Goal: Transaction & Acquisition: Purchase product/service

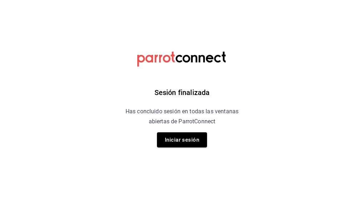
click at [168, 148] on div "Sesión finalizada Has concluido sesión en todas las ventanas abiertas de Parrot…" at bounding box center [182, 99] width 181 height 199
click at [176, 143] on button "Iniciar sesión" at bounding box center [182, 139] width 50 height 15
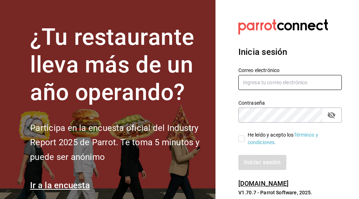
type input "[EMAIL_ADDRESS][DOMAIN_NAME]"
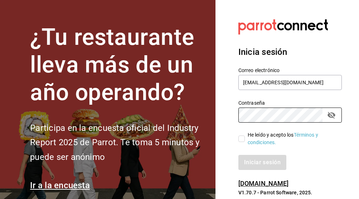
click at [242, 132] on label "He leído y acepto los Términos y condiciones." at bounding box center [287, 138] width 98 height 15
click at [242, 135] on input "He leído y acepto los Términos y condiciones." at bounding box center [241, 138] width 6 height 6
checkbox input "true"
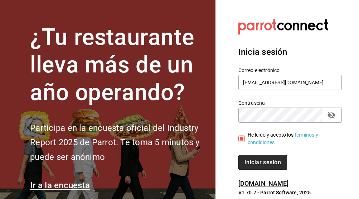
click at [250, 157] on button "Iniciar sesión" at bounding box center [262, 162] width 49 height 15
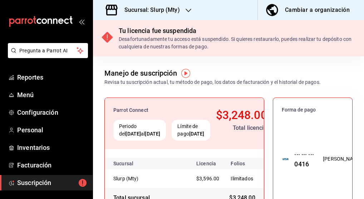
click at [176, 8] on h3 "Sucursal: Slurp (Mty)" at bounding box center [149, 10] width 61 height 9
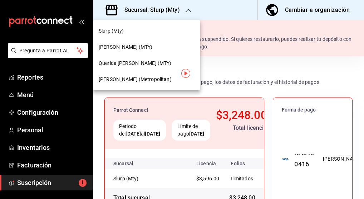
click at [153, 63] on div "Querida [PERSON_NAME] (MTY)" at bounding box center [147, 63] width 96 height 8
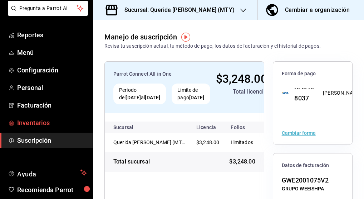
scroll to position [43, 0]
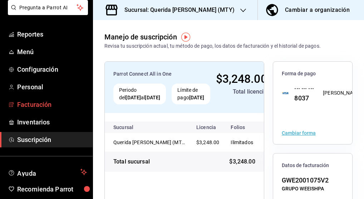
click at [43, 104] on span "Facturación" at bounding box center [52, 104] width 70 height 10
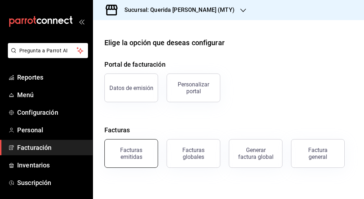
click at [140, 152] on div "Facturas emitidas" at bounding box center [131, 153] width 44 height 14
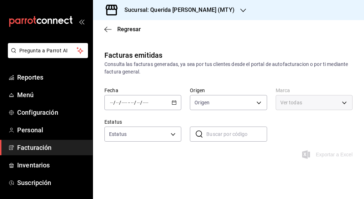
type input "ORDER_INVOICE,GENERAL_INVOICE"
type input "ACTIVE,PENDING_CANCELLATION,CANCELLED,PRE_CANCELLED"
type input "c86918b1-ef05-4987-b05d-2b9394d4c970"
click at [175, 103] on div "/ / - / /" at bounding box center [142, 102] width 77 height 15
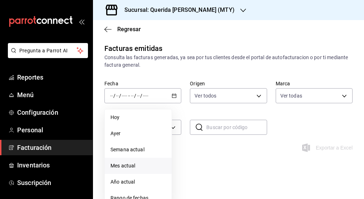
scroll to position [51, 0]
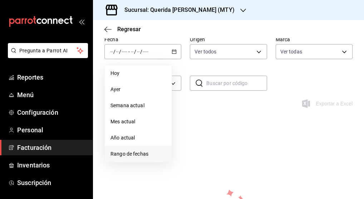
click at [152, 156] on span "Rango de fechas" at bounding box center [138, 154] width 55 height 8
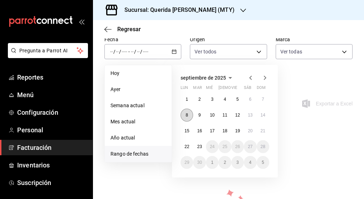
click at [187, 112] on button "8" at bounding box center [187, 114] width 13 height 13
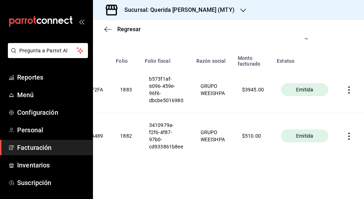
scroll to position [0, 175]
click at [346, 86] on icon "button" at bounding box center [349, 89] width 7 height 7
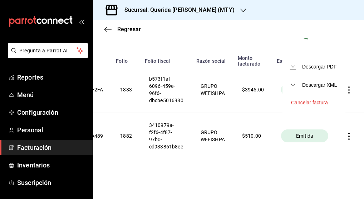
click at [322, 101] on div "Cancelar factura" at bounding box center [309, 102] width 37 height 6
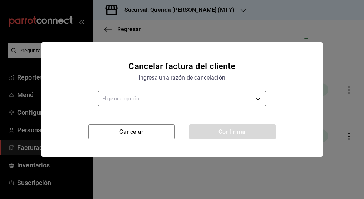
click at [214, 96] on body "Pregunta a Parrot AI Reportes Menú Configuración Personal Facturación Inventari…" at bounding box center [182, 99] width 364 height 199
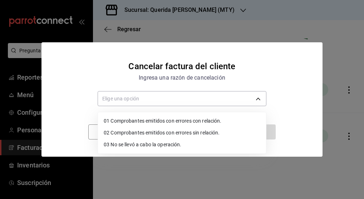
click at [228, 118] on li "01 Comprobantes emitidos con errores con relación." at bounding box center [182, 121] width 168 height 12
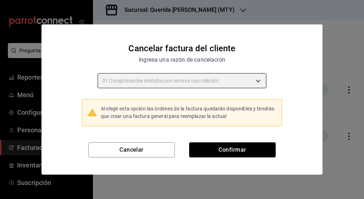
type input "RECEIPT_WITH_RELATED_ERROR"
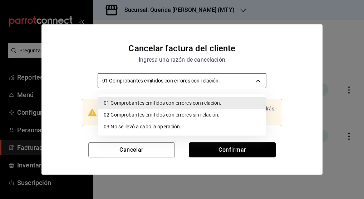
click at [256, 82] on body "Pregunta a Parrot AI Reportes Menú Configuración Personal Facturación Inventari…" at bounding box center [182, 99] width 364 height 199
click at [284, 81] on div at bounding box center [182, 99] width 364 height 199
click at [244, 84] on body "Pregunta a Parrot AI Reportes Menú Configuración Personal Facturación Inventari…" at bounding box center [182, 99] width 364 height 199
click at [290, 72] on div at bounding box center [182, 99] width 364 height 199
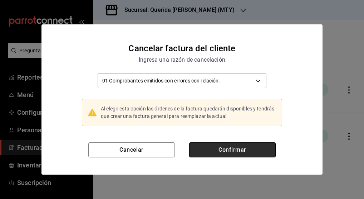
click at [239, 154] on button "Confirmar" at bounding box center [232, 149] width 87 height 15
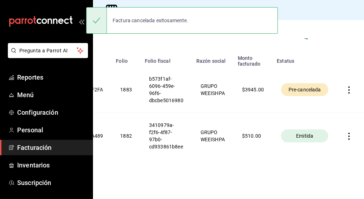
click at [346, 86] on icon "button" at bounding box center [349, 89] width 7 height 7
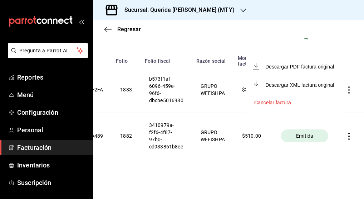
click at [315, 45] on div at bounding box center [182, 99] width 364 height 199
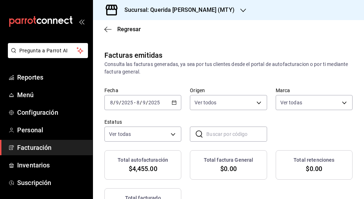
scroll to position [0, 0]
click at [105, 27] on icon "button" at bounding box center [107, 29] width 7 height 6
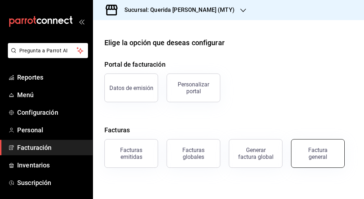
click at [313, 155] on div "Factura general" at bounding box center [318, 153] width 36 height 14
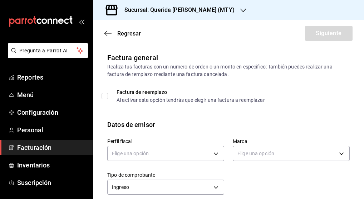
click at [104, 96] on input "Factura de reemplazo Al activar esta opción tendrás que elegir una factura a re…" at bounding box center [105, 96] width 6 height 6
checkbox input "true"
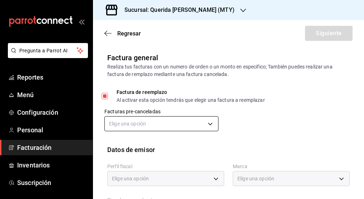
click at [189, 125] on body "Pregunta a Parrot AI Reportes Menú Configuración Personal Facturación Inventari…" at bounding box center [182, 99] width 364 height 199
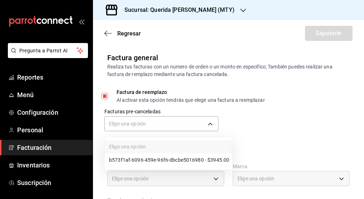
click at [186, 157] on li "b573f1af-6096-459e-96f6-dbcbe5016980 - $3945.00" at bounding box center [168, 159] width 127 height 13
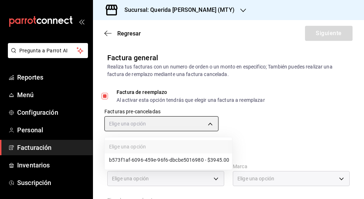
type input "13dda523-d9fd-4cb8-adfe-56ee6356b94c"
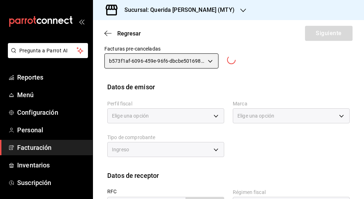
scroll to position [69, 0]
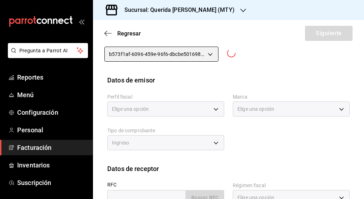
type input "[EMAIL_ADDRESS][DOMAIN_NAME]"
type input "87000"
type input "91849720-56e9-4728-ba4b-473b7fd2c158"
type input "c86918b1-ef05-4987-b05d-2b9394d4c970"
type input "I"
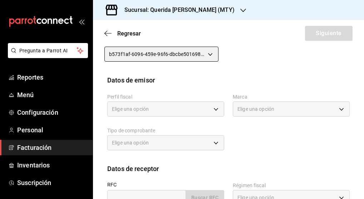
type input "SAGA870731NG4"
type input "612"
type input "G03"
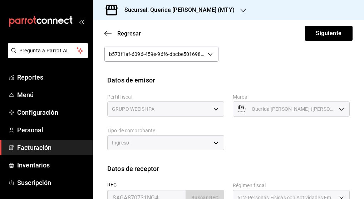
click at [211, 107] on div "GRUPO WEEISHPA" at bounding box center [165, 108] width 117 height 15
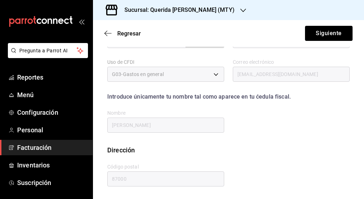
scroll to position [226, 0]
click at [338, 37] on button "Siguiente" at bounding box center [329, 33] width 48 height 15
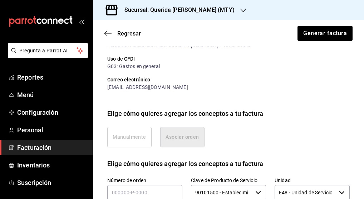
scroll to position [124, 0]
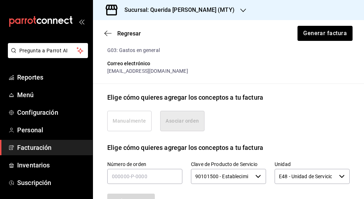
click at [121, 131] on div "Manualmente Asociar orden" at bounding box center [155, 121] width 97 height 20
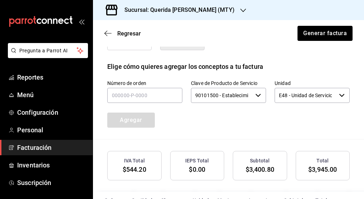
scroll to position [204, 0]
click at [135, 98] on input "text" at bounding box center [144, 95] width 75 height 15
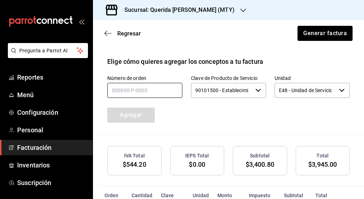
scroll to position [208, 0]
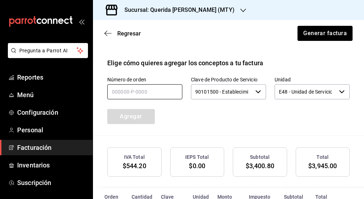
click at [157, 96] on input "text" at bounding box center [144, 91] width 75 height 15
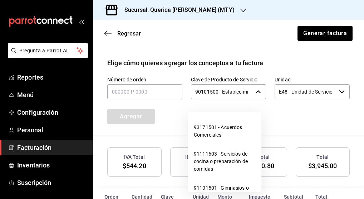
click at [234, 99] on input "90101500 - Establecimientos para comer y beber" at bounding box center [222, 91] width 62 height 15
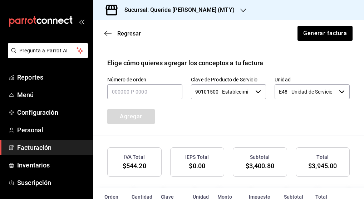
click at [281, 124] on div "Número de orden Clave de Producto de Servicio 90101500 - Establecimientos para …" at bounding box center [220, 91] width 260 height 65
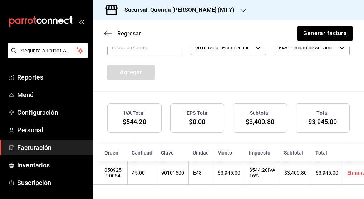
scroll to position [0, 0]
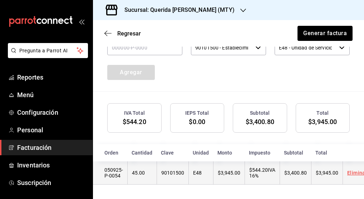
click at [347, 170] on link "Eliminar" at bounding box center [357, 173] width 20 height 6
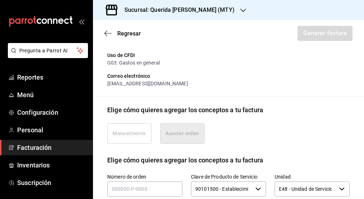
scroll to position [111, 0]
click at [123, 138] on div "Manualmente Asociar orden" at bounding box center [155, 133] width 97 height 20
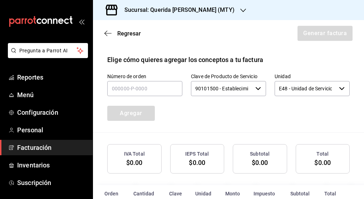
scroll to position [212, 0]
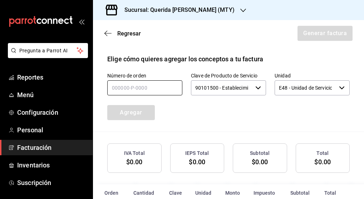
click at [164, 95] on input "text" at bounding box center [144, 87] width 75 height 15
click at [233, 95] on input "90101500 - Establecimientos para comer y beber" at bounding box center [222, 87] width 62 height 15
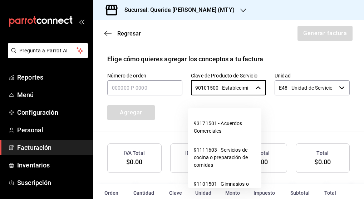
click at [274, 110] on div "Número de orden Clave de Producto de Servicio 90101500 - Establecimientos para …" at bounding box center [220, 87] width 260 height 65
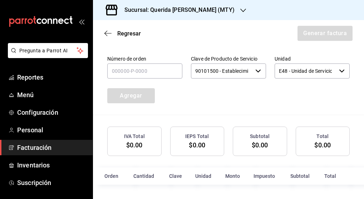
scroll to position [236, 0]
click at [174, 73] on input "text" at bounding box center [144, 70] width 75 height 15
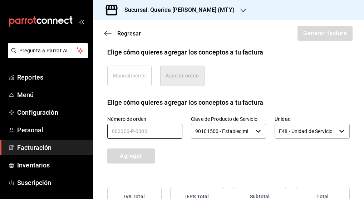
scroll to position [195, 0]
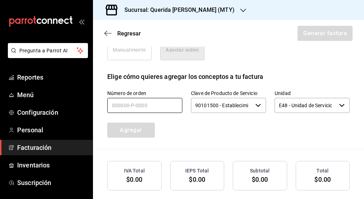
click at [159, 113] on input "text" at bounding box center [144, 105] width 75 height 15
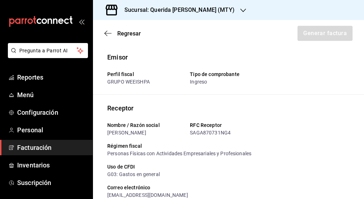
scroll to position [0, 0]
click at [104, 34] on div "Regresar Generar factura" at bounding box center [228, 33] width 271 height 26
click at [108, 34] on icon "button" at bounding box center [107, 33] width 7 height 6
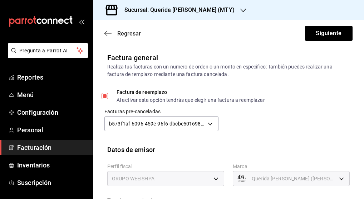
click at [108, 34] on icon "button" at bounding box center [107, 33] width 7 height 6
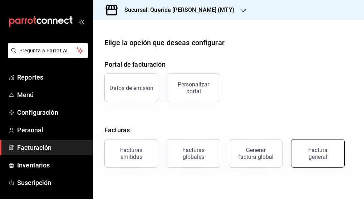
click at [326, 153] on div "Factura general" at bounding box center [318, 153] width 36 height 14
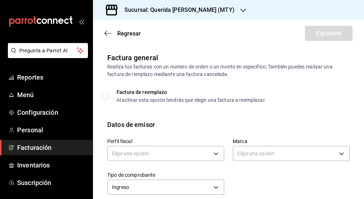
click at [103, 95] on input "Factura de reemplazo Al activar esta opción tendrás que elegir una factura a re…" at bounding box center [105, 96] width 6 height 6
checkbox input "true"
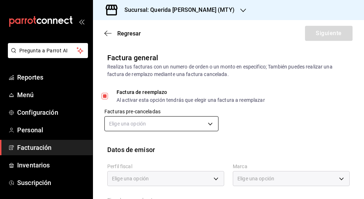
click at [170, 127] on body "Pregunta a Parrot AI Reportes Menú Configuración Personal Facturación Inventari…" at bounding box center [182, 99] width 364 height 199
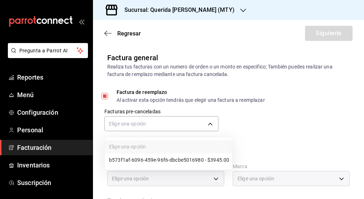
click at [170, 156] on li "b573f1af-6096-459e-96f6-dbcbe5016980 - $3945.00" at bounding box center [168, 159] width 127 height 13
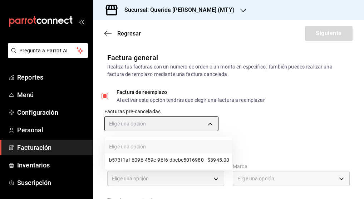
type input "13dda523-d9fd-4cb8-adfe-56ee6356b94c"
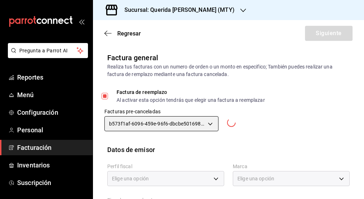
type input "[EMAIL_ADDRESS][DOMAIN_NAME]"
type input "87000"
type input "91849720-56e9-4728-ba4b-473b7fd2c158"
type input "c86918b1-ef05-4987-b05d-2b9394d4c970"
type input "I"
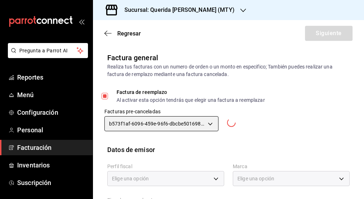
type input "SAGA870731NG4"
type input "612"
type input "G03"
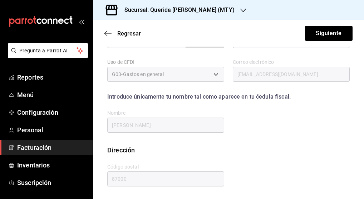
scroll to position [226, 0]
click at [317, 38] on button "Siguiente" at bounding box center [329, 33] width 48 height 15
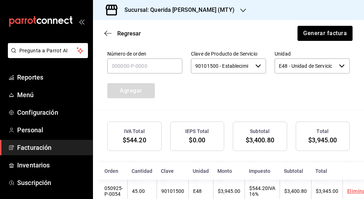
scroll to position [235, 0]
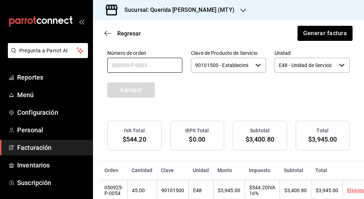
click at [159, 73] on input "text" at bounding box center [144, 65] width 75 height 15
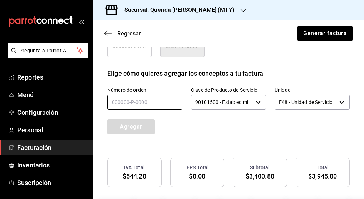
scroll to position [198, 0]
click at [131, 54] on div "Manualmente Asociar orden" at bounding box center [155, 46] width 97 height 20
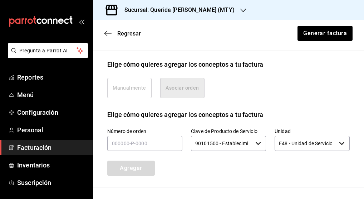
scroll to position [154, 0]
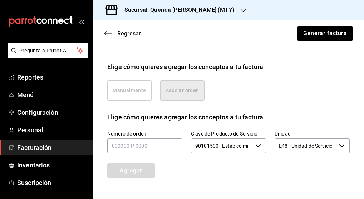
click at [195, 101] on div "Manualmente Asociar orden" at bounding box center [155, 90] width 97 height 20
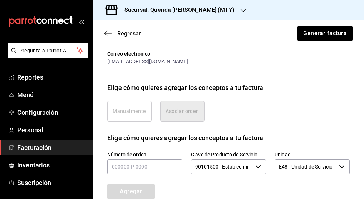
click at [139, 120] on div "Manualmente Asociar orden" at bounding box center [155, 111] width 97 height 20
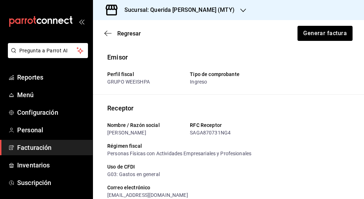
scroll to position [0, 0]
click at [105, 29] on div "Regresar Generar factura" at bounding box center [228, 33] width 271 height 26
click at [115, 30] on span "Regresar" at bounding box center [122, 33] width 36 height 7
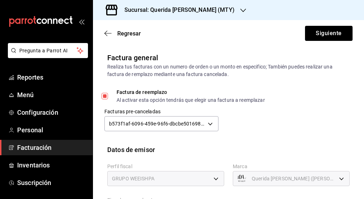
click at [107, 94] on input "Factura de reemplazo Al activar esta opción tendrás que elegir una factura a re…" at bounding box center [105, 96] width 6 height 6
checkbox input "false"
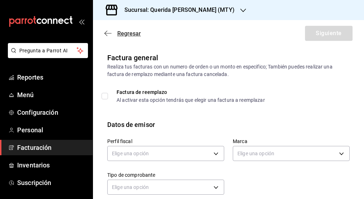
click at [109, 30] on icon "button" at bounding box center [107, 33] width 7 height 6
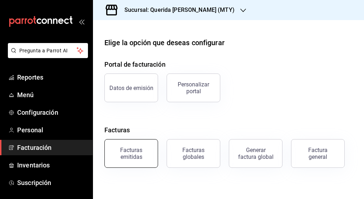
click at [131, 149] on div "Facturas emitidas" at bounding box center [131, 153] width 44 height 14
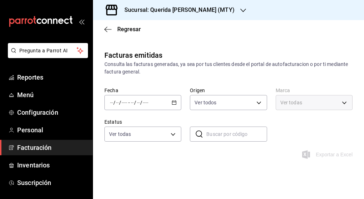
type input "ORDER_INVOICE,GENERAL_INVOICE"
type input "ACTIVE,PENDING_CANCELLATION,CANCELLED,PRE_CANCELLED"
type input "c86918b1-ef05-4987-b05d-2b9394d4c970"
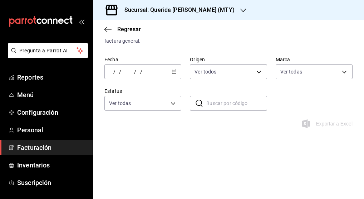
scroll to position [24, 0]
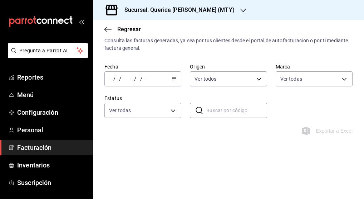
click at [177, 80] on div "/ / - / /" at bounding box center [142, 78] width 77 height 15
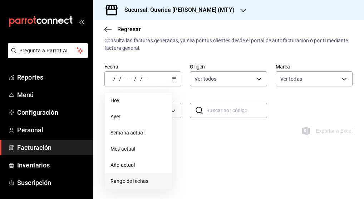
click at [157, 182] on span "Rango de fechas" at bounding box center [138, 181] width 55 height 8
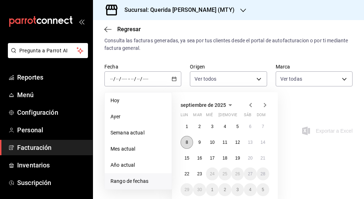
click at [190, 143] on button "8" at bounding box center [187, 142] width 13 height 13
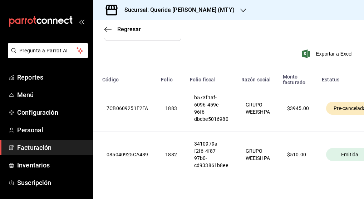
scroll to position [0, 117]
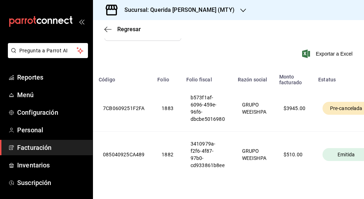
click at [350, 108] on span "Pre-cancelada" at bounding box center [346, 107] width 38 height 7
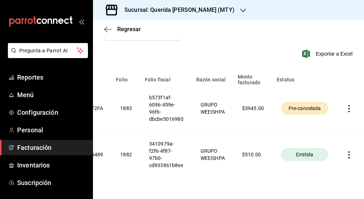
scroll to position [0, 175]
click at [346, 108] on icon "button" at bounding box center [349, 108] width 7 height 7
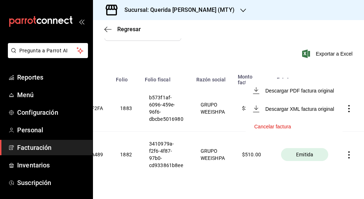
click at [315, 124] on li "Cancelar factura" at bounding box center [294, 126] width 97 height 17
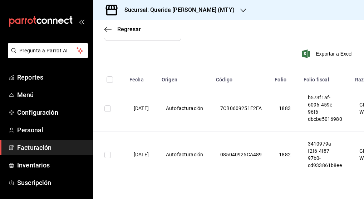
scroll to position [159, 0]
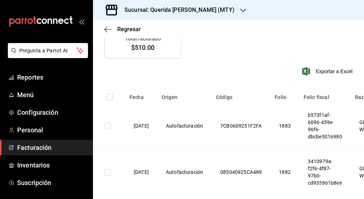
click at [105, 127] on input "checkbox" at bounding box center [107, 126] width 6 height 6
checkbox input "true"
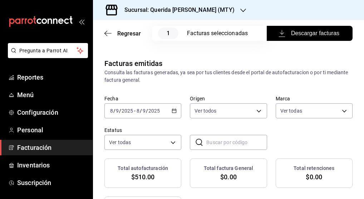
scroll to position [0, 0]
click at [108, 35] on icon "button" at bounding box center [107, 33] width 7 height 6
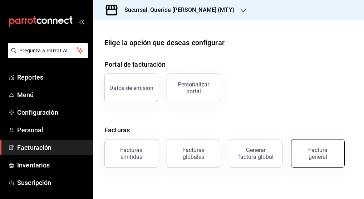
click at [323, 148] on div "Factura general" at bounding box center [318, 153] width 36 height 14
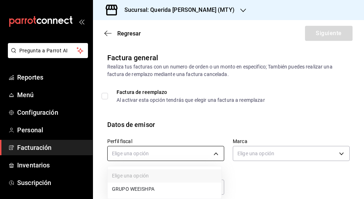
click at [218, 151] on body "Pregunta a Parrot AI Reportes Menú Configuración Personal Facturación Inventari…" at bounding box center [182, 99] width 364 height 199
click at [190, 182] on li "GRUPO WEEISHPA" at bounding box center [165, 188] width 114 height 13
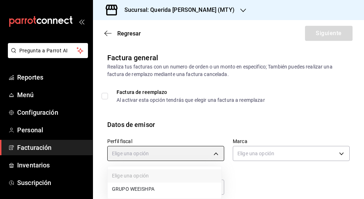
type input "91849720-56e9-4728-ba4b-473b7fd2c158"
type input "c86918b1-ef05-4987-b05d-2b9394d4c970"
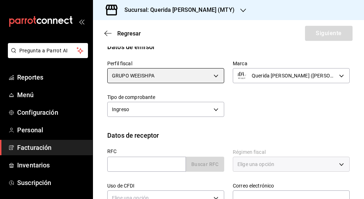
scroll to position [78, 0]
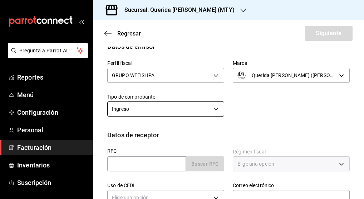
click at [215, 111] on body "Pregunta a Parrot AI Reportes Menú Configuración Personal Facturación Inventari…" at bounding box center [182, 99] width 364 height 199
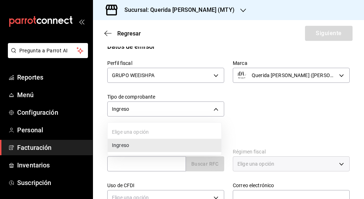
click at [200, 140] on li "Ingreso" at bounding box center [165, 144] width 114 height 13
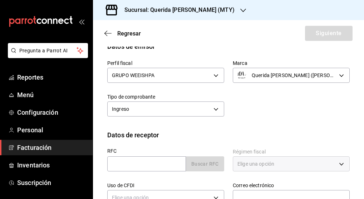
click at [256, 101] on div "Perfil fiscal GRUPO WEEISHPA 91849720-56e9-4728-ba4b-473b7fd2c158 Marca Querida…" at bounding box center [224, 84] width 251 height 67
click at [204, 113] on body "Pregunta a Parrot AI Reportes Menú Configuración Personal Facturación Inventari…" at bounding box center [182, 99] width 364 height 199
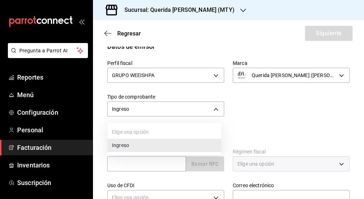
click at [191, 146] on li "Ingreso" at bounding box center [165, 144] width 114 height 13
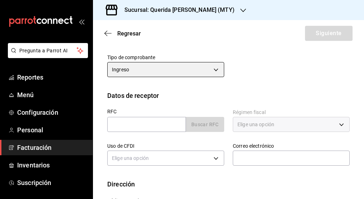
scroll to position [120, 0]
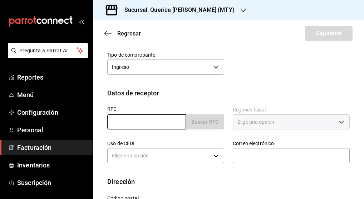
click at [169, 124] on input "text" at bounding box center [146, 121] width 79 height 15
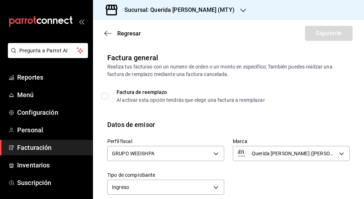
scroll to position [0, 0]
click at [105, 95] on input "Factura de reemplazo Al activar esta opción tendrás que elegir una factura a re…" at bounding box center [105, 96] width 6 height 6
checkbox input "true"
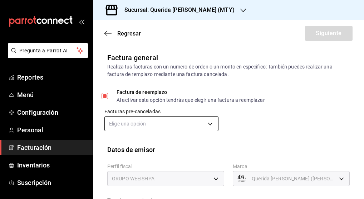
click at [161, 128] on body "Pregunta a Parrot AI Reportes Menú Configuración Personal Facturación Inventari…" at bounding box center [182, 99] width 364 height 199
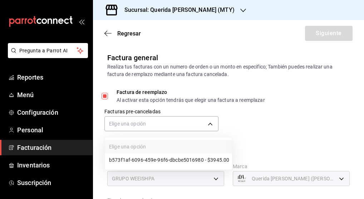
click at [157, 162] on li "b573f1af-6096-459e-96f6-dbcbe5016980 - $3945.00" at bounding box center [168, 159] width 127 height 13
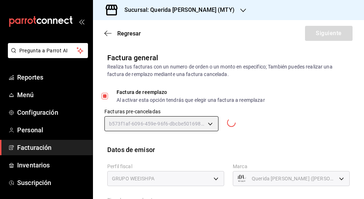
type input "13dda523-d9fd-4cb8-adfe-56ee6356b94c"
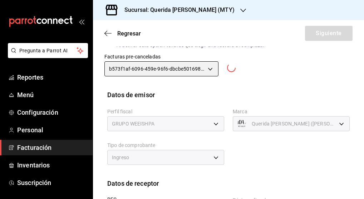
type input "[EMAIL_ADDRESS][DOMAIN_NAME]"
type input "87000"
type input "91849720-56e9-4728-ba4b-473b7fd2c158"
type input "c86918b1-ef05-4987-b05d-2b9394d4c970"
type input "I"
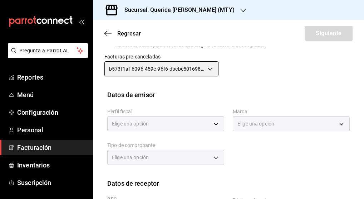
type input "SAGA870731NG4"
type input "612"
type input "G03"
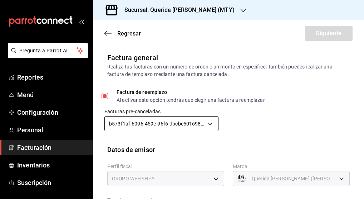
click at [190, 122] on body "Pregunta a Parrot AI Reportes Menú Configuración Personal Facturación Inventari…" at bounding box center [182, 99] width 364 height 199
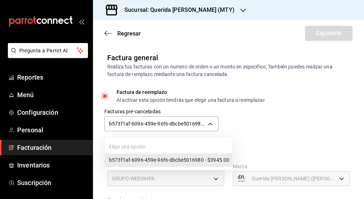
click at [180, 157] on li "b573f1af-6096-459e-96f6-dbcbe5016980 - $3945.00" at bounding box center [168, 159] width 127 height 13
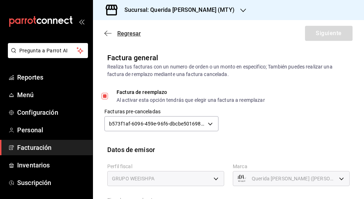
click at [105, 35] on icon "button" at bounding box center [107, 33] width 7 height 6
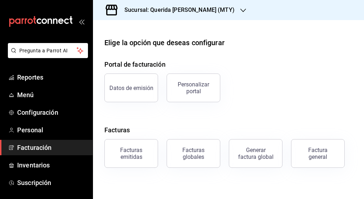
click at [105, 35] on main "Elige la opción que deseas configurar Portal de facturación Datos de emisión Pe…" at bounding box center [228, 109] width 271 height 179
click at [308, 152] on div "Factura general" at bounding box center [318, 153] width 36 height 14
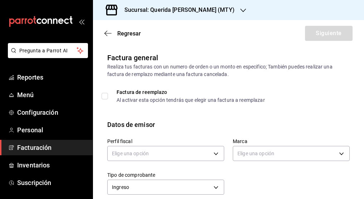
click at [109, 96] on span "Factura de reemplazo Al activar esta opción tendrás que elegir una factura a re…" at bounding box center [186, 95] width 157 height 13
click at [108, 96] on input "Factura de reemplazo Al activar esta opción tendrás que elegir una factura a re…" at bounding box center [105, 96] width 6 height 6
checkbox input "true"
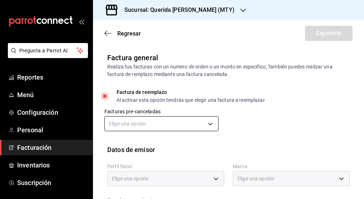
click at [141, 127] on body "Pregunta a Parrot AI Reportes Menú Configuración Personal Facturación Inventari…" at bounding box center [182, 99] width 364 height 199
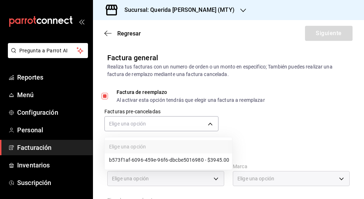
click at [151, 159] on li "b573f1af-6096-459e-96f6-dbcbe5016980 - $3945.00" at bounding box center [168, 159] width 127 height 13
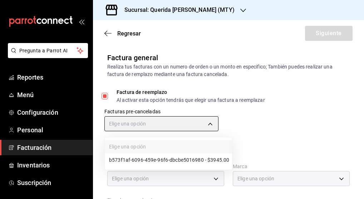
type input "13dda523-d9fd-4cb8-adfe-56ee6356b94c"
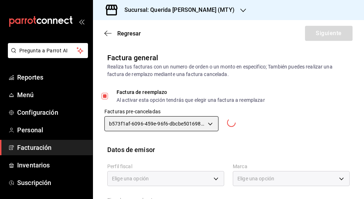
type input "[EMAIL_ADDRESS][DOMAIN_NAME]"
type input "87000"
type input "91849720-56e9-4728-ba4b-473b7fd2c158"
type input "c86918b1-ef05-4987-b05d-2b9394d4c970"
type input "I"
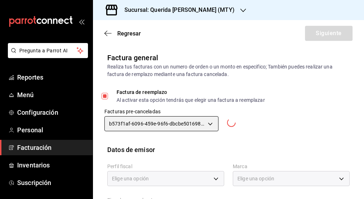
type input "SAGA870731NG4"
type input "612"
type input "G03"
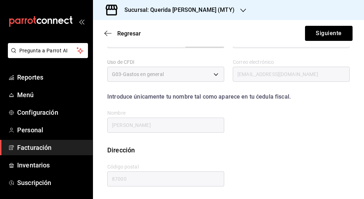
scroll to position [226, 0]
click at [318, 34] on button "Siguiente" at bounding box center [329, 33] width 48 height 15
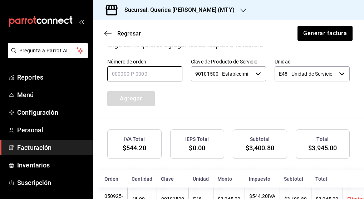
click at [167, 81] on input "text" at bounding box center [144, 73] width 75 height 15
click at [158, 81] on input "text" at bounding box center [144, 73] width 75 height 15
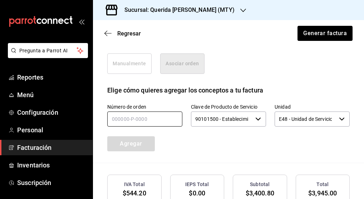
scroll to position [181, 0]
click at [149, 127] on input "text" at bounding box center [144, 119] width 75 height 15
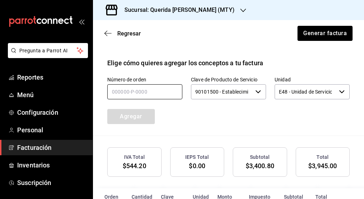
scroll to position [206, 0]
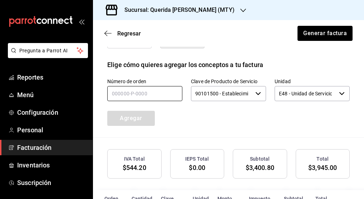
click at [140, 101] on input "text" at bounding box center [144, 93] width 75 height 15
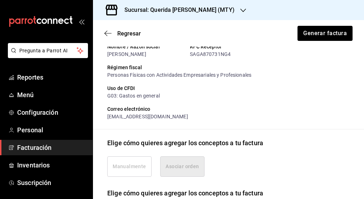
scroll to position [81, 0]
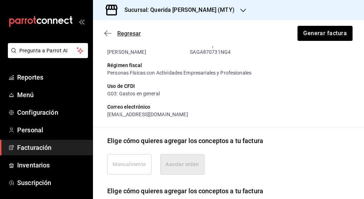
click at [110, 33] on icon "button" at bounding box center [107, 33] width 7 height 6
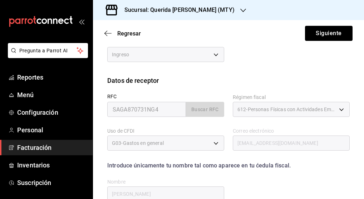
scroll to position [161, 0]
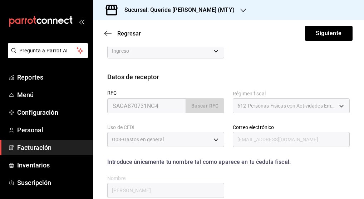
click at [262, 142] on input "[EMAIL_ADDRESS][DOMAIN_NAME]" at bounding box center [291, 139] width 117 height 15
click at [282, 141] on input "[EMAIL_ADDRESS][DOMAIN_NAME]" at bounding box center [291, 139] width 117 height 15
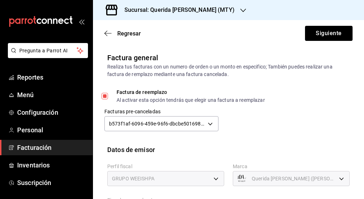
scroll to position [0, 0]
click at [105, 33] on icon "button" at bounding box center [105, 33] width 3 height 5
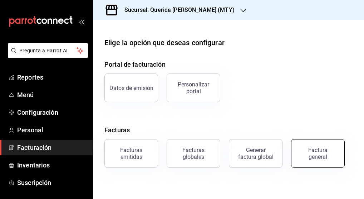
click at [327, 150] on div "Factura general" at bounding box center [318, 153] width 36 height 14
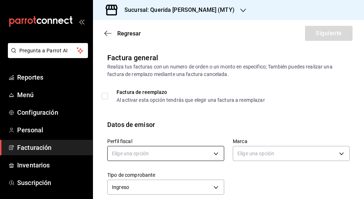
click at [200, 157] on body "Pregunta a Parrot AI Reportes Menú Configuración Personal Facturación Inventari…" at bounding box center [182, 99] width 364 height 199
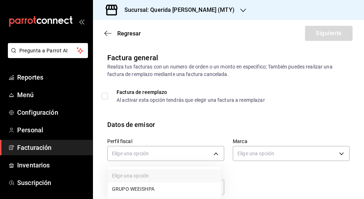
click at [191, 183] on li "GRUPO WEEISHPA" at bounding box center [165, 188] width 114 height 13
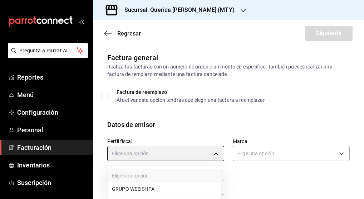
type input "91849720-56e9-4728-ba4b-473b7fd2c158"
type input "c86918b1-ef05-4987-b05d-2b9394d4c970"
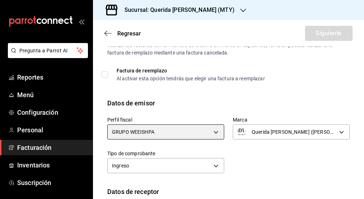
scroll to position [62, 0]
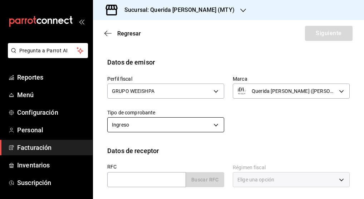
click at [172, 127] on body "Pregunta a Parrot AI Reportes Menú Configuración Personal Facturación Inventari…" at bounding box center [182, 99] width 364 height 199
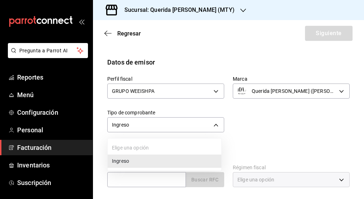
click at [162, 156] on li "Ingreso" at bounding box center [165, 160] width 114 height 13
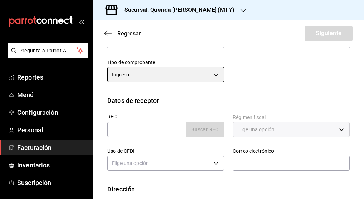
scroll to position [115, 0]
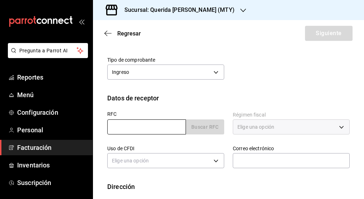
click at [147, 132] on input "text" at bounding box center [146, 126] width 79 height 15
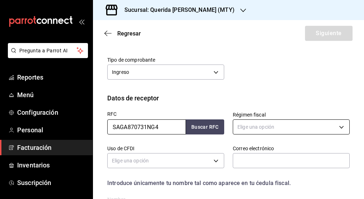
type input "SAGA870731NG4"
click at [260, 129] on body "Pregunta a Parrot AI Reportes Menú Configuración Personal Facturación Inventari…" at bounding box center [182, 99] width 364 height 199
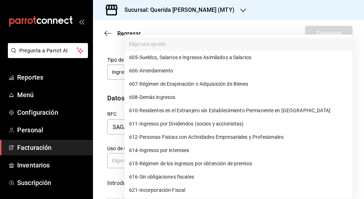
click at [278, 137] on span "612 - Personas Físicas con Actividades Empresariales y Profesionales" at bounding box center [206, 137] width 155 height 8
type input "612"
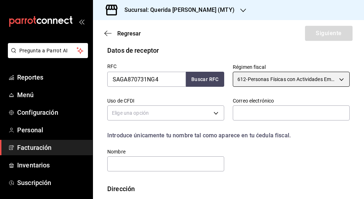
scroll to position [163, 0]
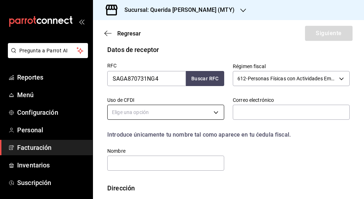
click at [208, 109] on body "Pregunta a Parrot AI Reportes Menú Configuración Personal Facturación Inventari…" at bounding box center [182, 99] width 364 height 199
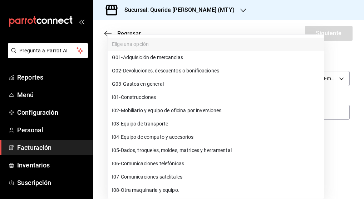
click at [214, 90] on li "G03 - Gastos en general" at bounding box center [216, 83] width 216 height 13
type input "G03"
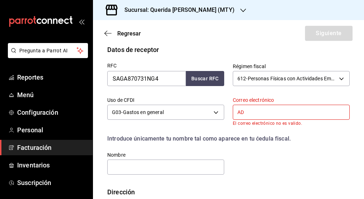
type input "A"
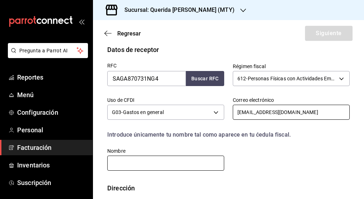
type input "[EMAIL_ADDRESS][DOMAIN_NAME]"
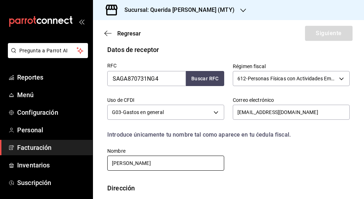
type input "[PERSON_NAME]"
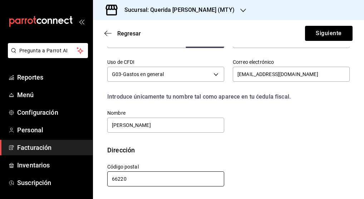
scroll to position [0, 0]
type input "66220"
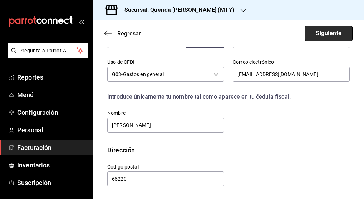
click at [329, 39] on button "Siguiente" at bounding box center [329, 33] width 48 height 15
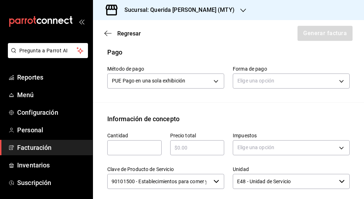
scroll to position [230, 0]
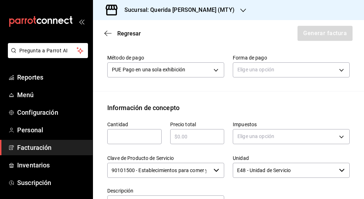
click at [147, 140] on input "text" at bounding box center [134, 136] width 54 height 9
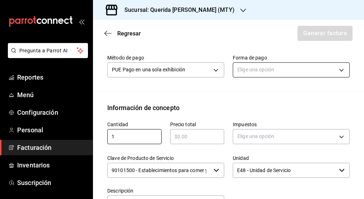
type input "1"
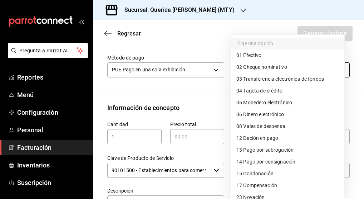
click at [258, 81] on body "Pregunta a Parrot AI Reportes Menú Configuración Personal Facturación Inventari…" at bounding box center [182, 99] width 364 height 199
click at [269, 93] on span "04 Tarjeta de crédito" at bounding box center [260, 91] width 46 height 8
type input "04"
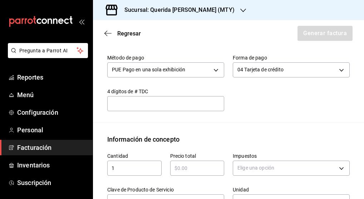
click at [188, 108] on input "text" at bounding box center [165, 103] width 117 height 9
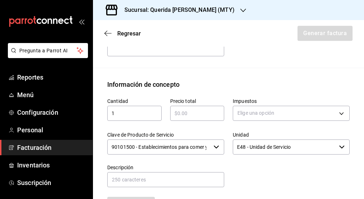
click at [201, 121] on div "​" at bounding box center [197, 113] width 54 height 15
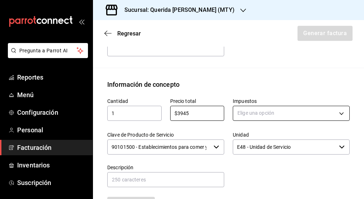
type input "$3945"
click at [260, 118] on body "Pregunta a Parrot AI Reportes Menú Configuración Personal Facturación Inventari…" at bounding box center [182, 99] width 364 height 199
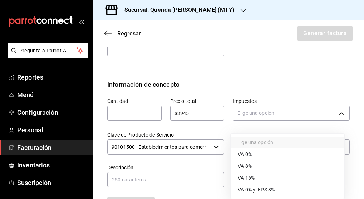
click at [255, 175] on span "IVA 16%" at bounding box center [246, 178] width 18 height 8
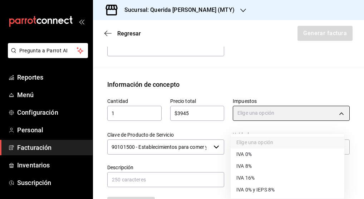
type input "IVA_16"
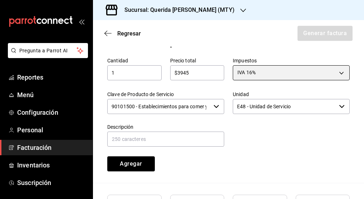
scroll to position [327, 0]
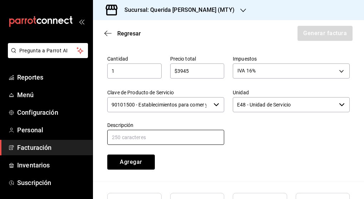
click at [211, 140] on input "text" at bounding box center [165, 137] width 117 height 15
drag, startPoint x: 203, startPoint y: 145, endPoint x: 76, endPoint y: 128, distance: 127.8
click at [78, 130] on div "Pregunta a Parrot AI Reportes Menú Configuración Personal Facturación Inventari…" at bounding box center [182, 99] width 364 height 199
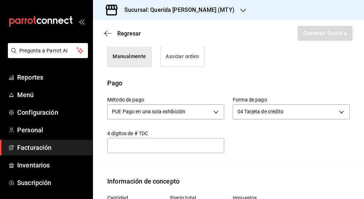
scroll to position [189, 0]
type input "CONSUMO"
click at [196, 65] on button "Asociar orden" at bounding box center [182, 56] width 44 height 20
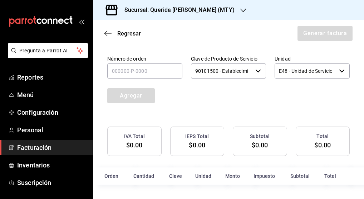
scroll to position [236, 0]
click at [153, 75] on input "text" at bounding box center [144, 70] width 75 height 15
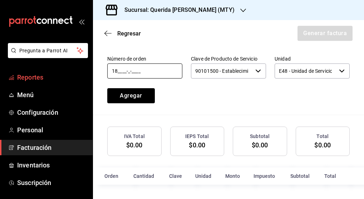
drag, startPoint x: 177, startPoint y: 76, endPoint x: 63, endPoint y: 77, distance: 113.4
click at [63, 77] on div "Pregunta a Parrot AI Reportes Menú Configuración Personal Facturación Inventari…" at bounding box center [182, 99] width 364 height 199
type input "1_____-_-____"
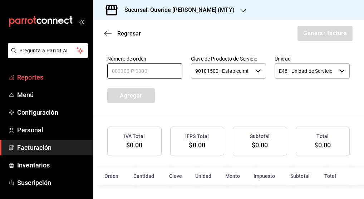
type input "1_____-_-____"
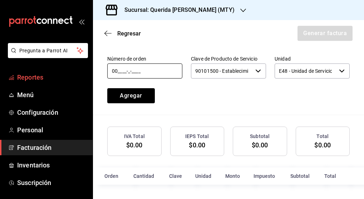
type input "0_____-_-____"
type input "5_____-_-____"
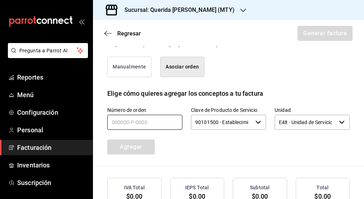
scroll to position [179, 0]
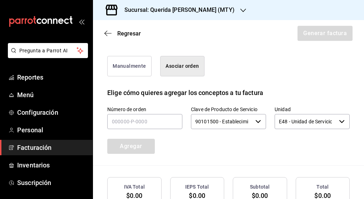
click at [140, 73] on button "Manualmente" at bounding box center [129, 66] width 44 height 20
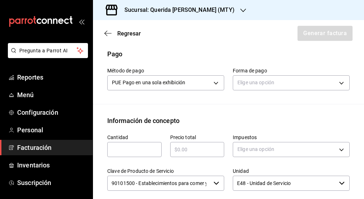
scroll to position [221, 0]
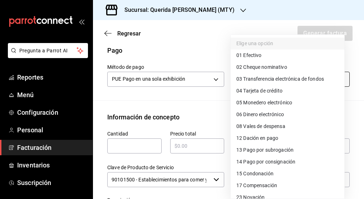
click at [291, 80] on body "Pregunta a Parrot AI Reportes Menú Configuración Personal Facturación Inventari…" at bounding box center [182, 99] width 364 height 199
click at [296, 93] on li "04 Tarjeta de crédito" at bounding box center [288, 91] width 114 height 12
type input "04"
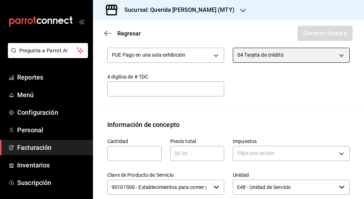
scroll to position [248, 0]
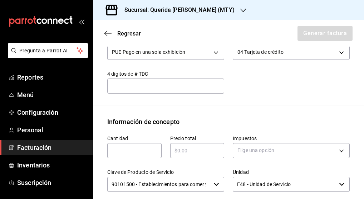
click at [141, 158] on div "​" at bounding box center [134, 150] width 54 height 15
type input "1"
click at [209, 150] on div "​" at bounding box center [197, 150] width 54 height 15
click at [206, 155] on input "text" at bounding box center [197, 150] width 54 height 9
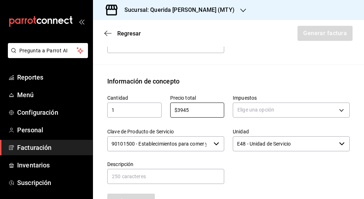
scroll to position [289, 0]
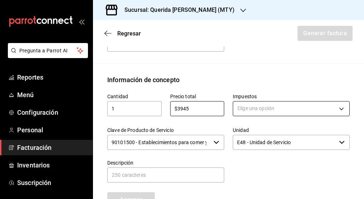
type input "$3945"
click at [284, 113] on body "Pregunta a Parrot AI Reportes Menú Configuración Personal Facturación Inventari…" at bounding box center [182, 99] width 364 height 199
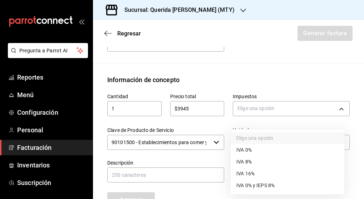
click at [276, 171] on li "IVA 16%" at bounding box center [288, 173] width 114 height 12
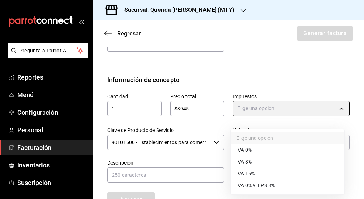
type input "IVA_16"
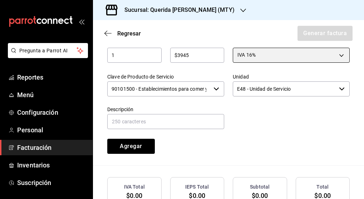
scroll to position [349, 0]
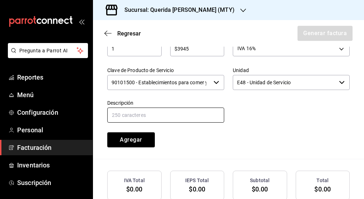
click at [210, 122] on input "text" at bounding box center [165, 114] width 117 height 15
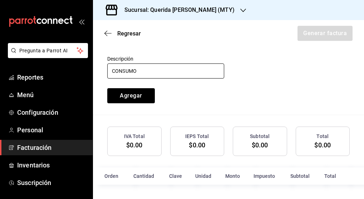
scroll to position [400, 0]
type input "CONSUMO"
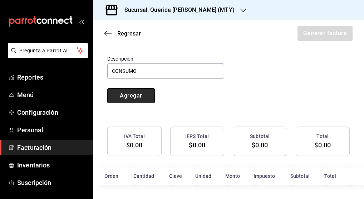
click at [146, 96] on button "Agregar" at bounding box center [131, 95] width 48 height 15
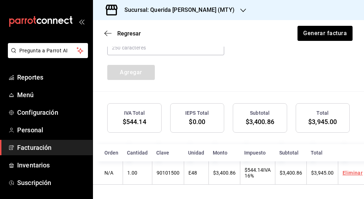
scroll to position [429, 0]
click at [331, 34] on button "Generar factura" at bounding box center [325, 33] width 56 height 15
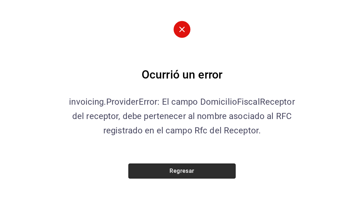
click at [203, 173] on button "Regresar" at bounding box center [181, 170] width 107 height 15
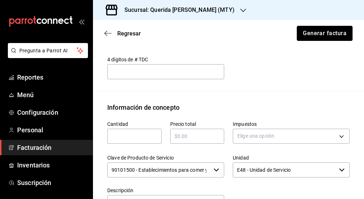
scroll to position [273, 0]
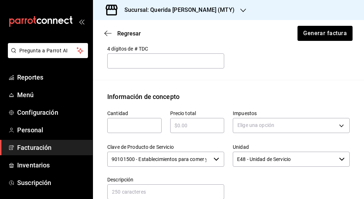
click at [147, 133] on div "​" at bounding box center [134, 125] width 54 height 15
click at [199, 130] on input "text" at bounding box center [197, 125] width 54 height 9
click at [136, 142] on div "Clave de Producto de Servicio 90101500 - Establecimientos para comer y beber ​" at bounding box center [162, 151] width 126 height 33
click at [141, 130] on input "1" at bounding box center [134, 125] width 54 height 9
type input "1"
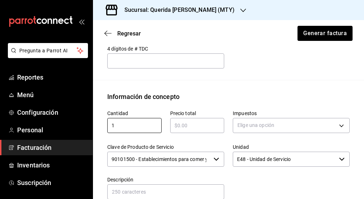
click at [197, 129] on input "text" at bounding box center [197, 125] width 54 height 9
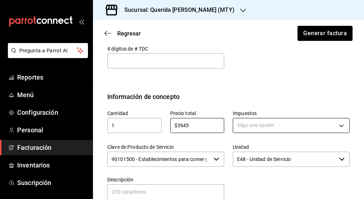
type input "$3945"
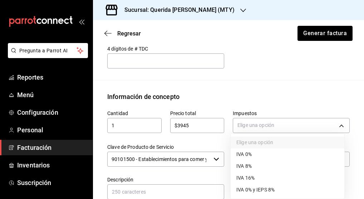
click at [256, 130] on body "Pregunta a Parrot AI Reportes Menú Configuración Personal Facturación Inventari…" at bounding box center [182, 99] width 364 height 199
click at [253, 175] on span "IVA 16%" at bounding box center [246, 178] width 18 height 8
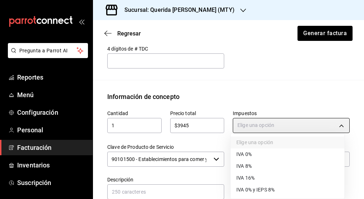
type input "IVA_16"
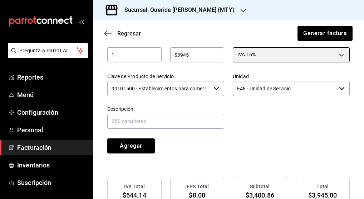
scroll to position [346, 0]
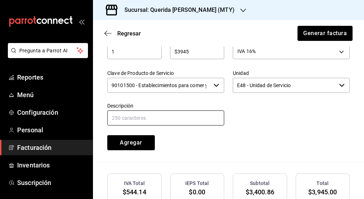
click at [202, 123] on input "text" at bounding box center [165, 117] width 117 height 15
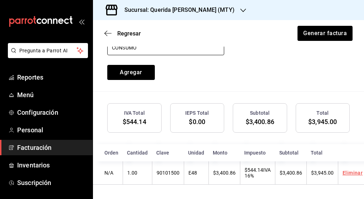
scroll to position [429, 0]
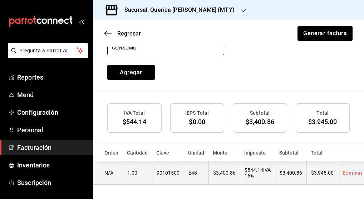
click at [347, 170] on link "Eliminar" at bounding box center [353, 173] width 20 height 6
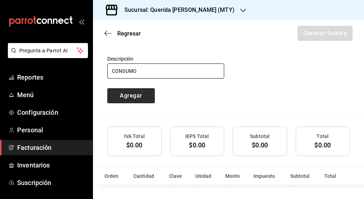
type input "CONSUMO"
click at [138, 102] on button "Agregar" at bounding box center [131, 95] width 48 height 15
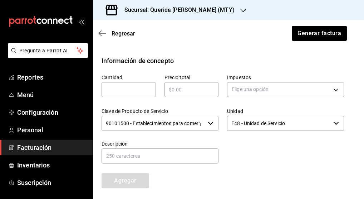
scroll to position [307, 6]
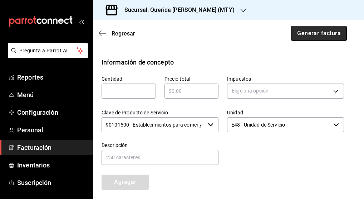
click at [332, 34] on button "Generar factura" at bounding box center [319, 33] width 56 height 15
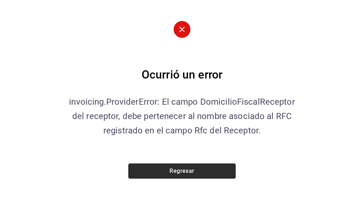
click at [218, 169] on button "Regresar" at bounding box center [181, 170] width 107 height 15
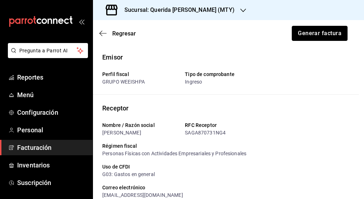
scroll to position [0, 5]
click at [102, 30] on span "Regresar" at bounding box center [117, 33] width 36 height 7
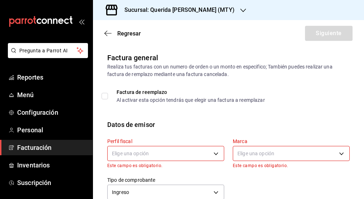
scroll to position [14, 0]
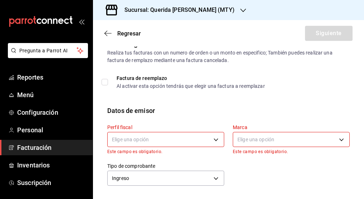
click at [201, 136] on body "Pregunta a Parrot AI Reportes Menú Configuración Personal Facturación Inventari…" at bounding box center [182, 99] width 364 height 199
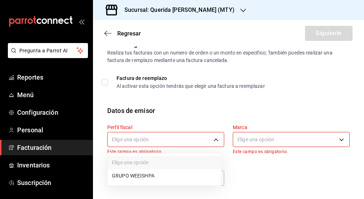
click at [194, 181] on li "GRUPO WEEISHPA" at bounding box center [165, 175] width 114 height 13
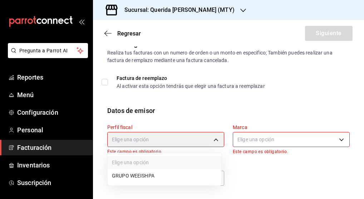
type input "91849720-56e9-4728-ba4b-473b7fd2c158"
type input "c86918b1-ef05-4987-b05d-2b9394d4c970"
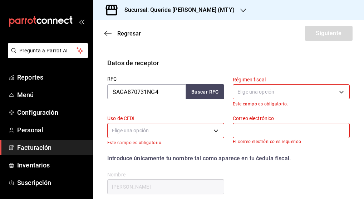
scroll to position [148, 0]
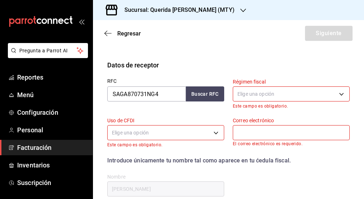
click at [285, 98] on body "Pregunta a Parrot AI Reportes Menú Configuración Personal Facturación Inventari…" at bounding box center [182, 99] width 364 height 199
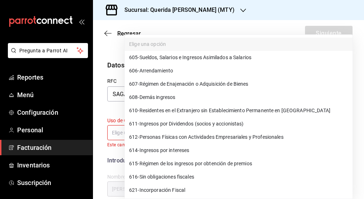
click at [264, 132] on li "612 - Personas Físicas con Actividades Empresariales y Profesionales" at bounding box center [239, 136] width 228 height 13
type input "612"
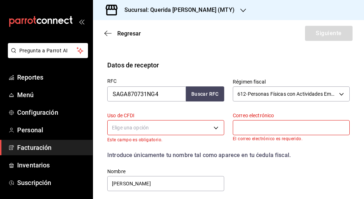
click at [193, 132] on body "Pregunta a Parrot AI Reportes Menú Configuración Personal Facturación Inventari…" at bounding box center [182, 99] width 364 height 199
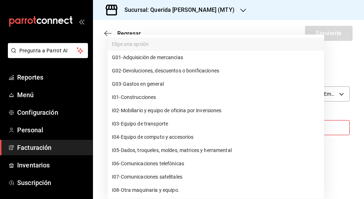
click at [242, 84] on li "G03 - Gastos en general" at bounding box center [216, 83] width 216 height 13
type input "G03"
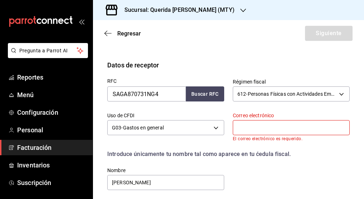
click at [261, 125] on input "text" at bounding box center [291, 127] width 117 height 15
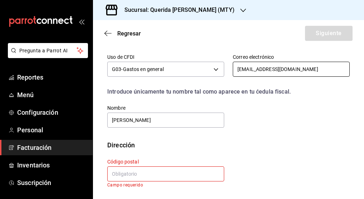
scroll to position [206, 0]
type input "[EMAIL_ADDRESS][DOMAIN_NAME]"
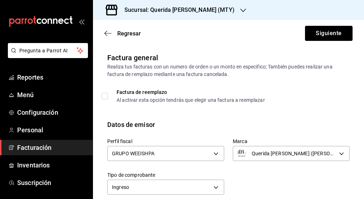
scroll to position [0, 0]
type input "87000"
click at [108, 97] on input "Factura de reemplazo Al activar esta opción tendrás que elegir una factura a re…" at bounding box center [105, 96] width 6 height 6
checkbox input "true"
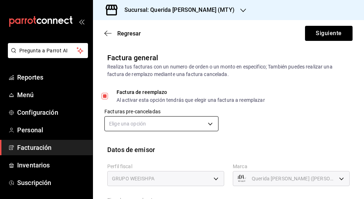
click at [205, 123] on body "Pregunta a Parrot AI Reportes Menú Configuración Personal Facturación Inventari…" at bounding box center [182, 99] width 364 height 199
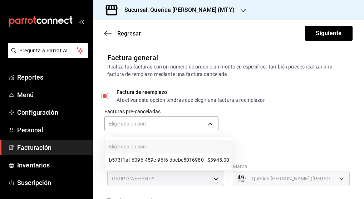
click at [198, 155] on li "b573f1af-6096-459e-96f6-dbcbe5016980 - $3945.00" at bounding box center [168, 159] width 127 height 13
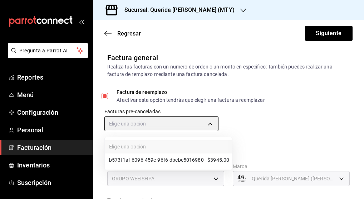
type input "13dda523-d9fd-4cb8-adfe-56ee6356b94c"
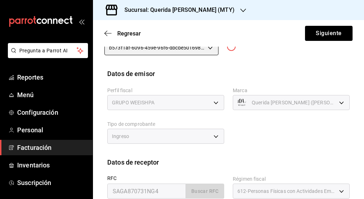
scroll to position [84, 0]
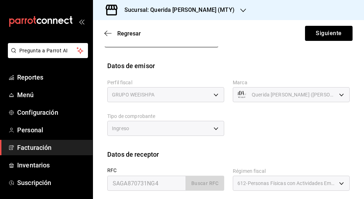
type input "[EMAIL_ADDRESS][DOMAIN_NAME]"
type input "87000"
type input "91849720-56e9-4728-ba4b-473b7fd2c158"
type input "c86918b1-ef05-4987-b05d-2b9394d4c970"
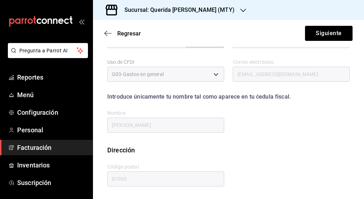
scroll to position [0, 0]
click at [317, 42] on div "Regresar Siguiente" at bounding box center [228, 33] width 271 height 26
click at [321, 36] on button "Siguiente" at bounding box center [329, 33] width 48 height 15
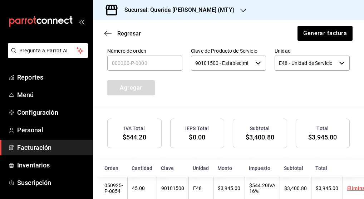
scroll to position [232, 0]
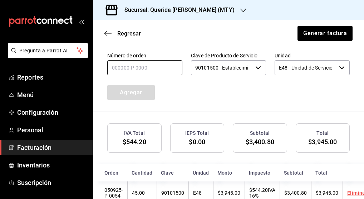
click at [165, 75] on input "text" at bounding box center [144, 67] width 75 height 15
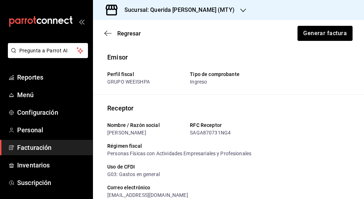
scroll to position [-1, 0]
click at [100, 41] on div "Regresar Generar factura" at bounding box center [228, 33] width 271 height 26
click at [107, 34] on icon "button" at bounding box center [107, 33] width 7 height 6
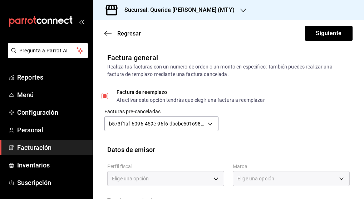
type input "91849720-56e9-4728-ba4b-473b7fd2c158"
type input "c86918b1-ef05-4987-b05d-2b9394d4c970"
click at [107, 33] on icon "button" at bounding box center [107, 33] width 7 height 6
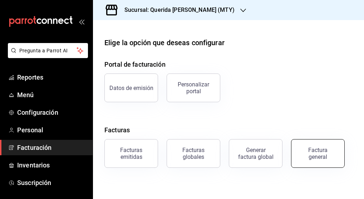
click at [320, 148] on div "Factura general" at bounding box center [318, 153] width 36 height 14
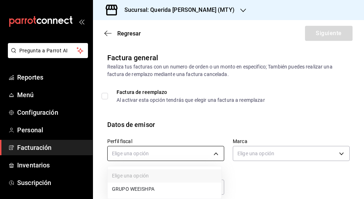
click at [164, 151] on body "Pregunta a Parrot AI Reportes Menú Configuración Personal Facturación Inventari…" at bounding box center [182, 99] width 364 height 199
click at [166, 180] on ul "Elige una opción GRUPO WEEISHPA" at bounding box center [165, 182] width 114 height 32
click at [168, 186] on li "GRUPO WEEISHPA" at bounding box center [165, 188] width 114 height 13
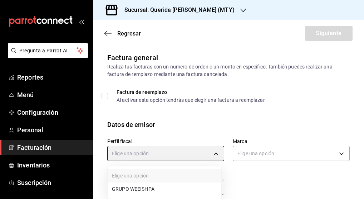
type input "91849720-56e9-4728-ba4b-473b7fd2c158"
type input "c86918b1-ef05-4987-b05d-2b9394d4c970"
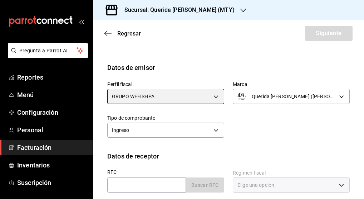
scroll to position [57, 0]
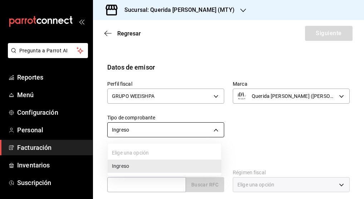
click at [196, 133] on body "Pregunta a Parrot AI Reportes Menú Configuración Personal Facturación Inventari…" at bounding box center [182, 99] width 364 height 199
click at [184, 162] on li "Ingreso" at bounding box center [165, 165] width 114 height 13
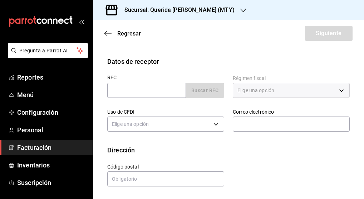
scroll to position [151, 0]
click at [157, 91] on input "text" at bounding box center [146, 90] width 79 height 15
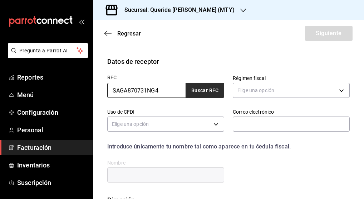
type input "SAGA870731NG4"
click at [211, 90] on button "Buscar RFC" at bounding box center [205, 90] width 39 height 15
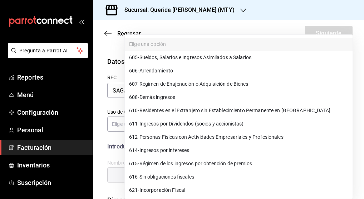
click at [253, 92] on body "Pregunta a Parrot AI Reportes Menú Configuración Personal Facturación Inventari…" at bounding box center [182, 99] width 364 height 199
click at [265, 132] on li "612 - Personas Físicas con Actividades Empresariales y Profesionales" at bounding box center [239, 136] width 228 height 13
type input "612"
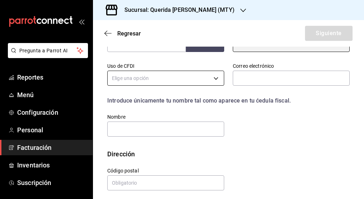
scroll to position [198, 0]
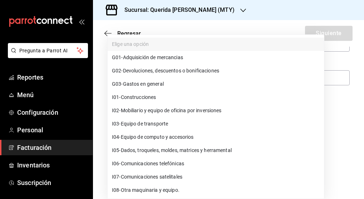
click at [208, 83] on body "Pregunta a Parrot AI Reportes Menú Configuración Personal Facturación Inventari…" at bounding box center [182, 99] width 364 height 199
click at [200, 82] on li "G03 - Gastos en general" at bounding box center [216, 83] width 216 height 13
type input "G03"
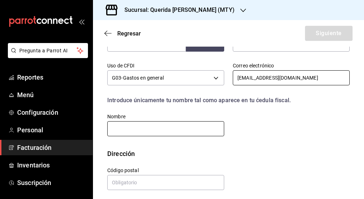
type input "[EMAIL_ADDRESS][DOMAIN_NAME]"
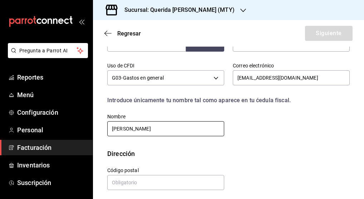
type input "[PERSON_NAME]"
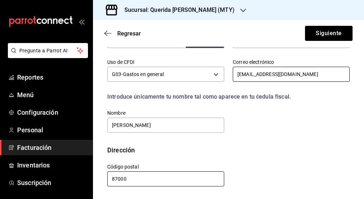
scroll to position [201, 0]
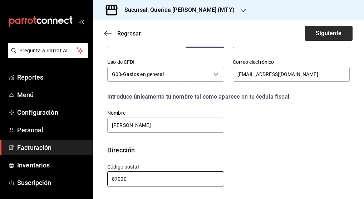
type input "87000"
click at [336, 35] on button "Siguiente" at bounding box center [329, 33] width 48 height 15
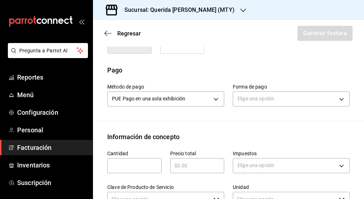
type input "90101500 - Establecimientos para comer y beber"
type input "E48 - Unidad de Servicio"
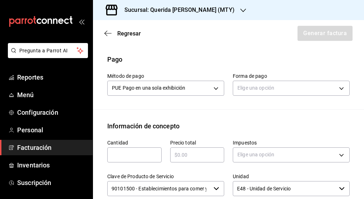
scroll to position [213, 0]
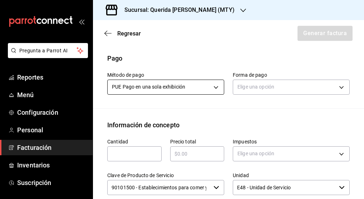
click at [214, 99] on body "Pregunta a Parrot AI Reportes Menú Configuración Personal Facturación Inventari…" at bounding box center [182, 99] width 364 height 199
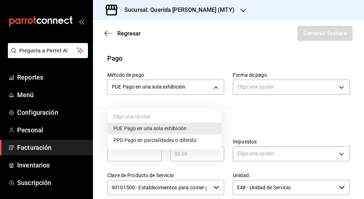
click at [197, 127] on li "PUE Pago en una sola exhibición" at bounding box center [165, 128] width 114 height 12
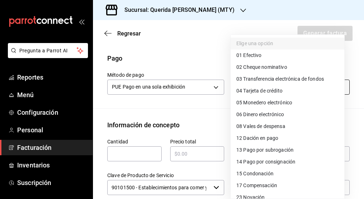
click at [278, 93] on body "Pregunta a Parrot AI Reportes Menú Configuración Personal Facturación Inventari…" at bounding box center [182, 99] width 364 height 199
click at [281, 87] on li "04 Tarjeta de crédito" at bounding box center [288, 91] width 114 height 12
type input "04"
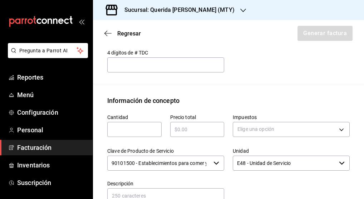
scroll to position [288, 0]
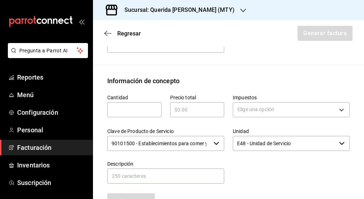
click at [150, 114] on input "text" at bounding box center [134, 109] width 54 height 9
type input "1"
click at [208, 111] on div "​" at bounding box center [197, 109] width 54 height 15
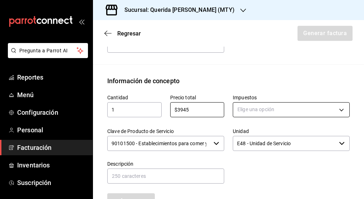
type input "$3945"
click at [266, 120] on body "Pregunta a Parrot AI Reportes Menú Configuración Personal Facturación Inventari…" at bounding box center [182, 99] width 364 height 199
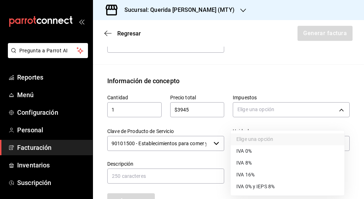
click at [263, 172] on li "IVA 16%" at bounding box center [288, 175] width 114 height 12
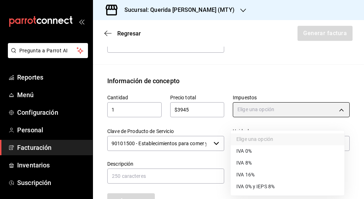
type input "IVA_16"
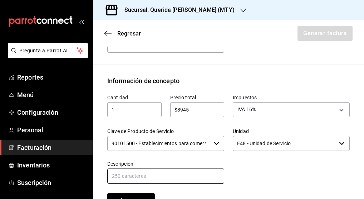
click at [177, 180] on input "text" at bounding box center [165, 175] width 117 height 15
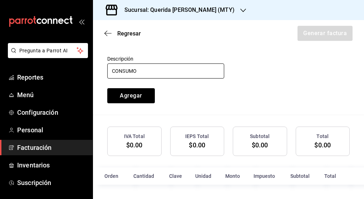
scroll to position [400, 0]
type input "CONSUMO"
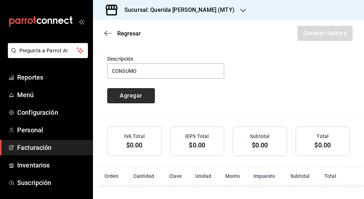
click at [125, 93] on button "Agregar" at bounding box center [131, 95] width 48 height 15
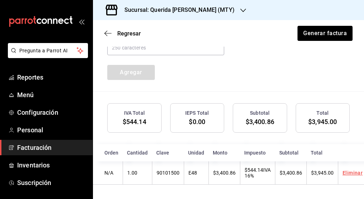
scroll to position [429, 0]
click at [327, 30] on button "Generar factura" at bounding box center [325, 33] width 56 height 15
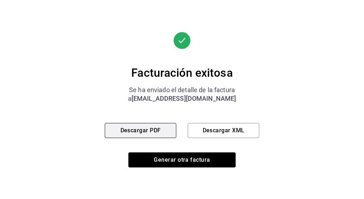
click at [161, 128] on button "Descargar PDF" at bounding box center [141, 130] width 72 height 15
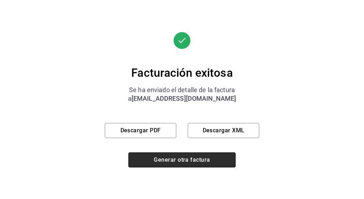
click at [209, 161] on button "Generar otra factura" at bounding box center [181, 159] width 107 height 15
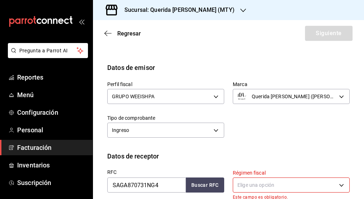
scroll to position [35, 0]
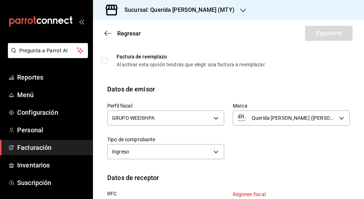
click at [53, 153] on link "Facturación" at bounding box center [46, 147] width 93 height 15
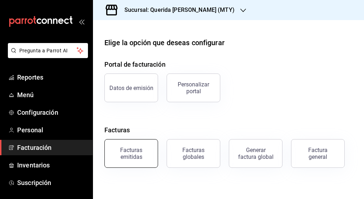
click at [141, 161] on button "Facturas emitidas" at bounding box center [131, 153] width 54 height 29
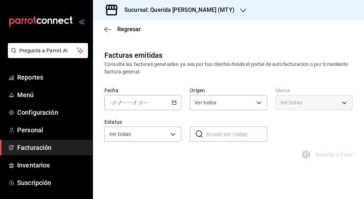
type input "ORDER_INVOICE,GENERAL_INVOICE"
type input "ACTIVE,PENDING_CANCELLATION,CANCELLED,PRE_CANCELLED"
type input "c86918b1-ef05-4987-b05d-2b9394d4c970"
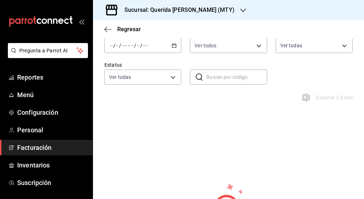
click at [172, 43] on icon "button" at bounding box center [174, 45] width 5 height 5
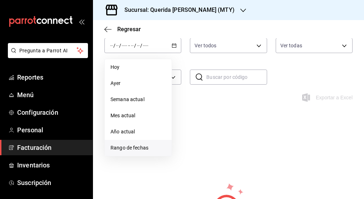
click at [160, 151] on li "Rango de fechas" at bounding box center [138, 148] width 67 height 16
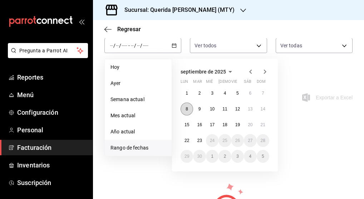
click at [184, 104] on button "8" at bounding box center [187, 108] width 13 height 13
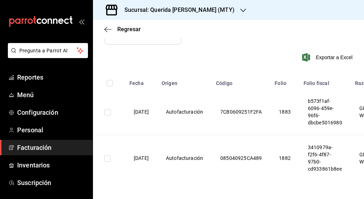
scroll to position [177, 0]
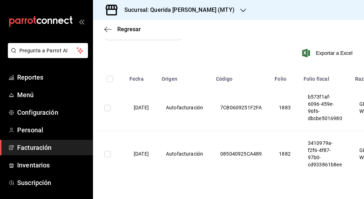
click at [107, 109] on input "checkbox" at bounding box center [107, 107] width 6 height 6
checkbox input "true"
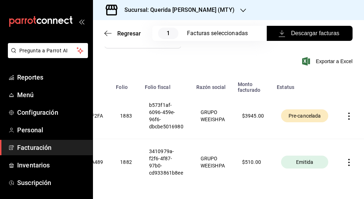
scroll to position [0, 175]
click at [346, 113] on icon "button" at bounding box center [349, 115] width 7 height 7
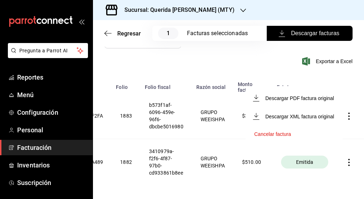
click at [326, 79] on div at bounding box center [182, 99] width 364 height 199
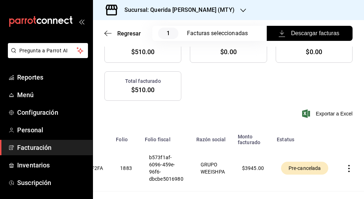
scroll to position [125, 0]
